Goal: Transaction & Acquisition: Purchase product/service

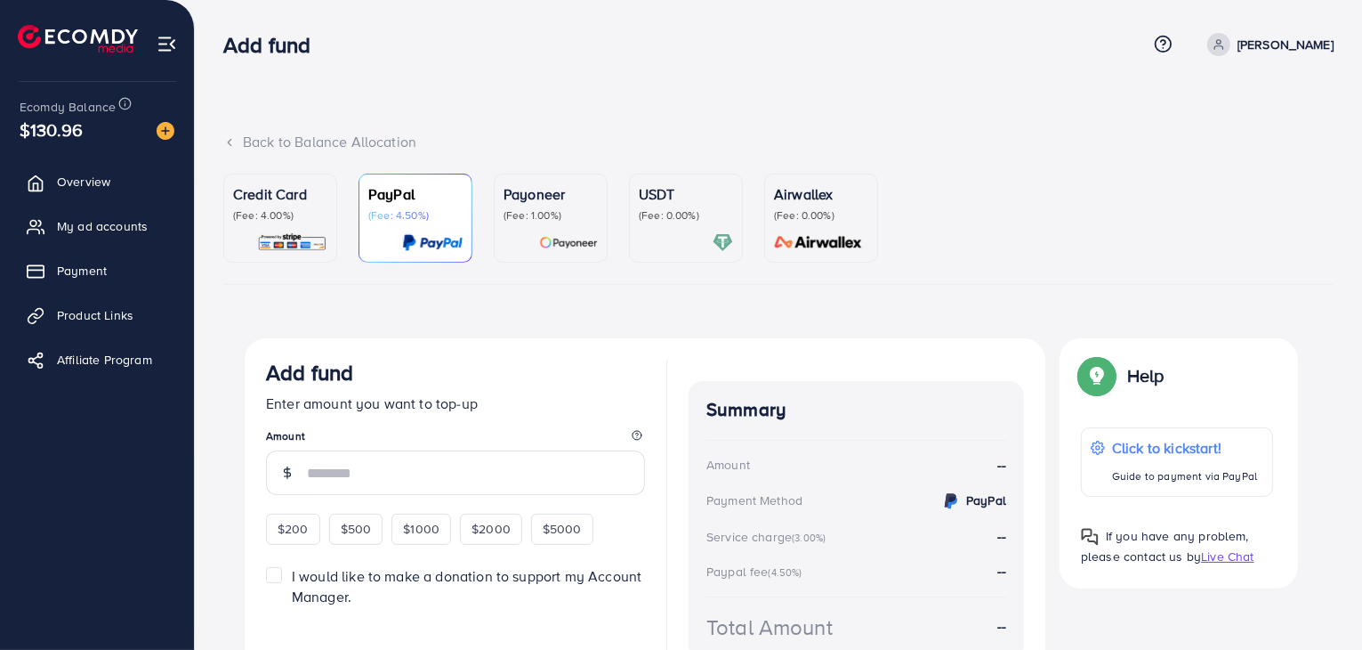
click at [238, 139] on div "Back to Balance Allocation" at bounding box center [778, 142] width 1111 height 20
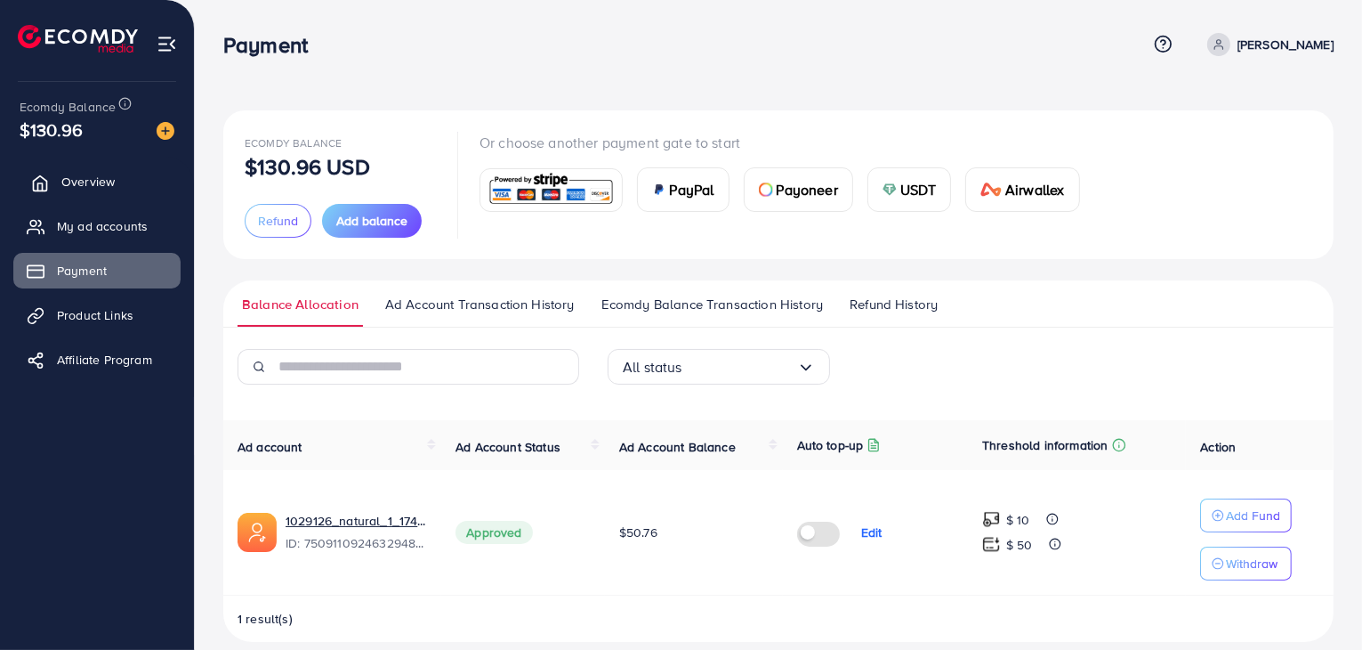
click at [92, 186] on span "Overview" at bounding box center [87, 182] width 53 height 18
